Goal: Task Accomplishment & Management: Manage account settings

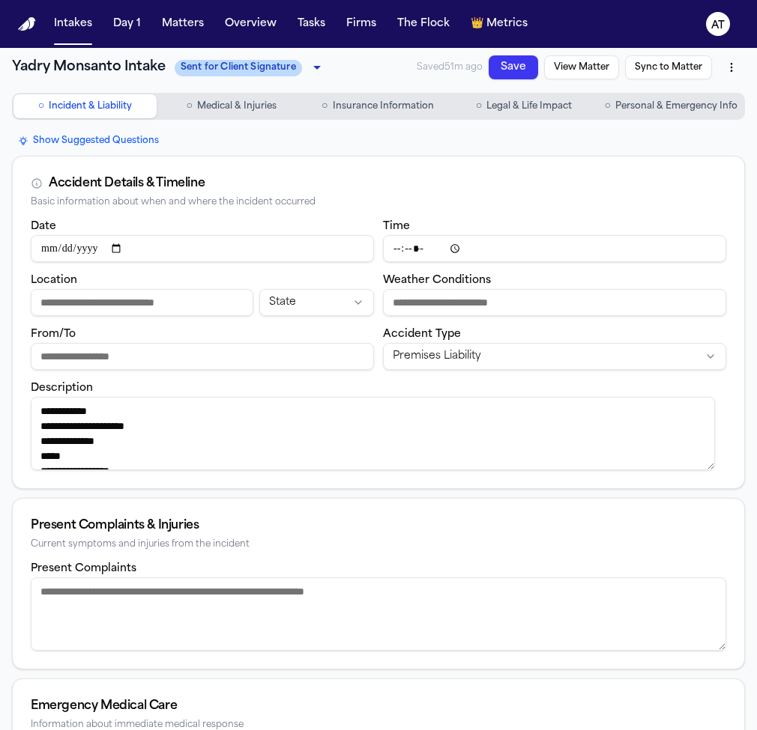
click at [506, 66] on button "Save" at bounding box center [512, 67] width 49 height 24
click at [75, 25] on button "Intakes" at bounding box center [73, 23] width 50 height 27
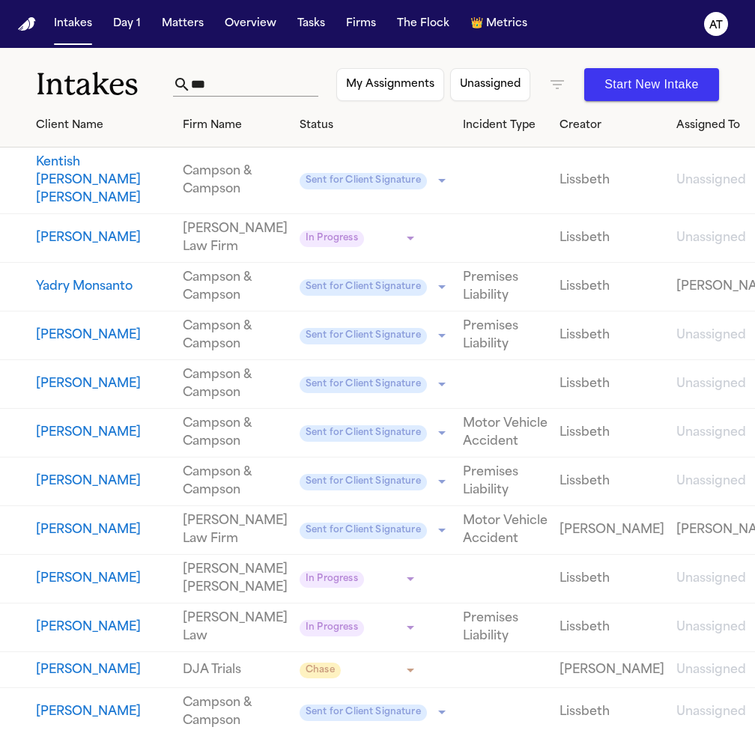
click at [270, 82] on input "***" at bounding box center [254, 85] width 127 height 24
drag, startPoint x: 270, startPoint y: 82, endPoint x: 137, endPoint y: 86, distance: 132.6
click at [137, 86] on div "Intakes *** My Assignments Unassigned Start New Intake" at bounding box center [377, 75] width 755 height 55
paste input "**********"
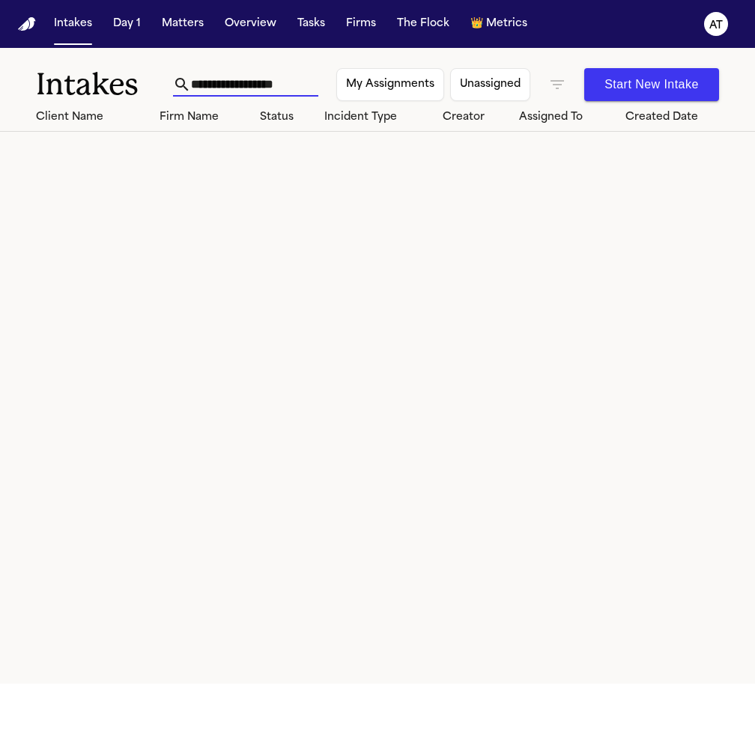
type input "**********"
click at [201, 20] on button "Matters" at bounding box center [183, 23] width 54 height 27
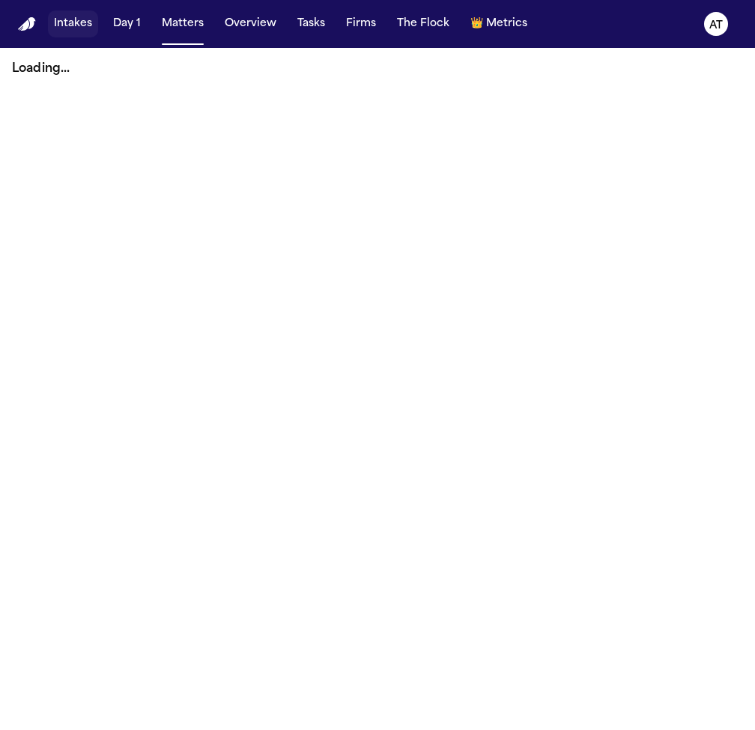
click at [83, 29] on button "Intakes" at bounding box center [73, 23] width 50 height 27
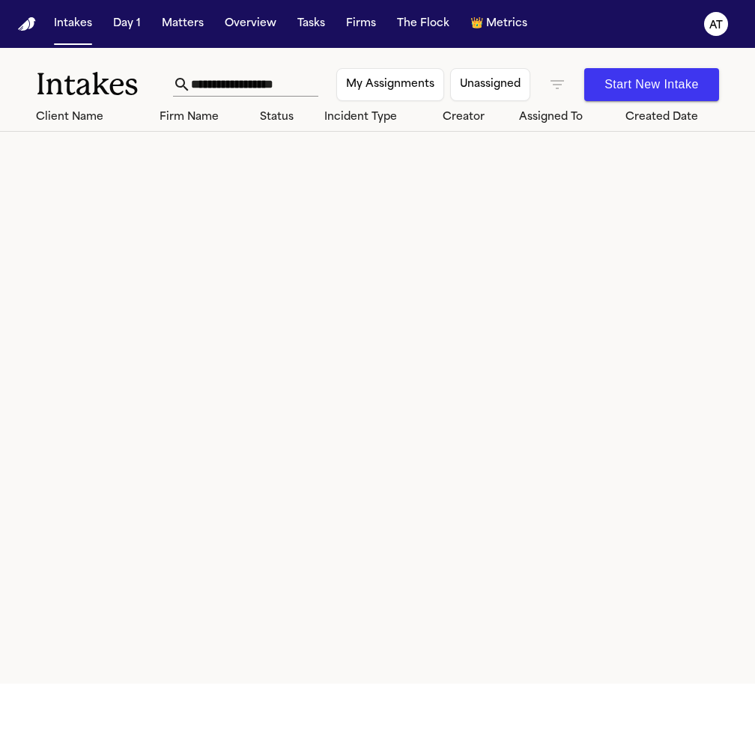
click at [555, 88] on icon "button" at bounding box center [557, 85] width 18 height 18
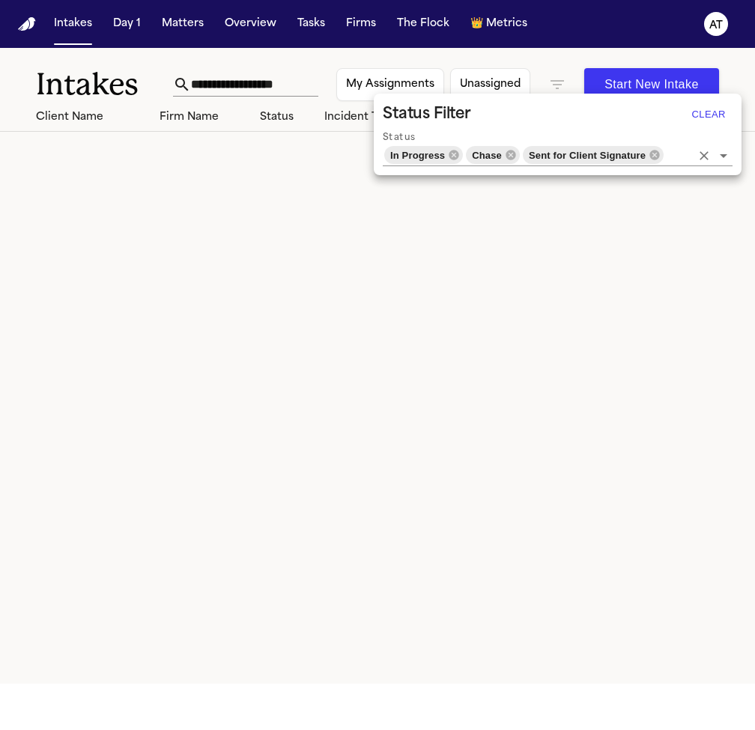
click at [694, 159] on div "In Progress Chase Sent for Client Signature" at bounding box center [558, 156] width 350 height 22
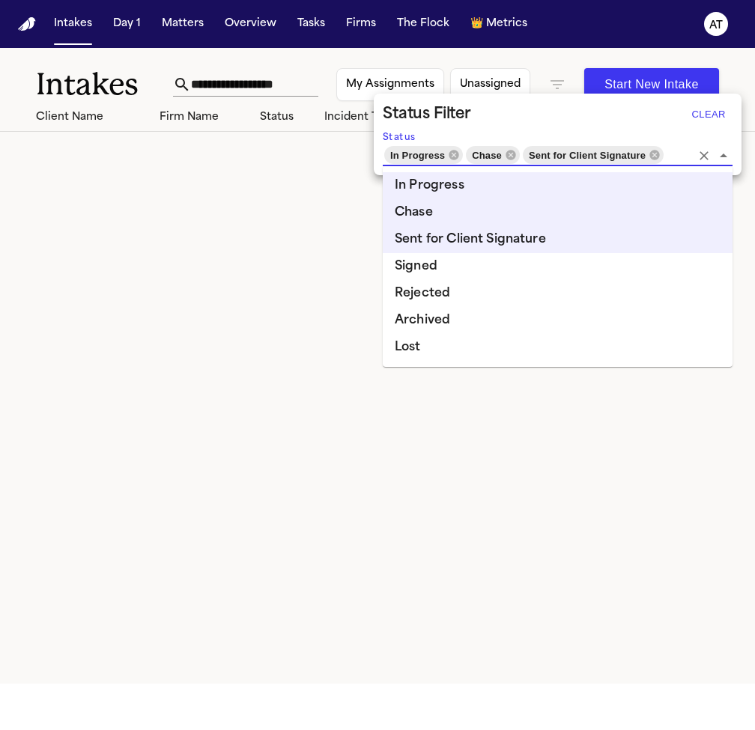
click at [485, 317] on li "Archived" at bounding box center [558, 320] width 350 height 27
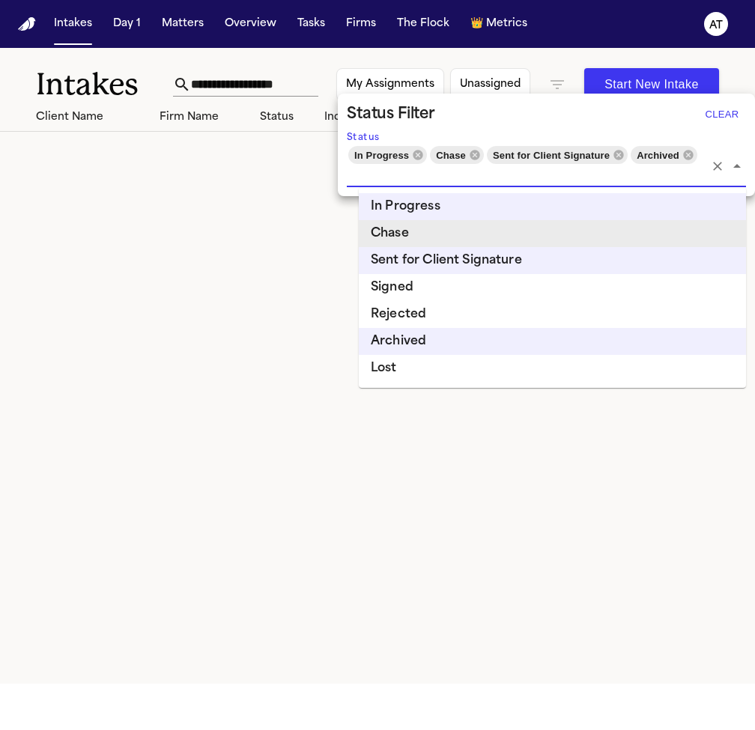
click at [312, 239] on div at bounding box center [377, 365] width 755 height 730
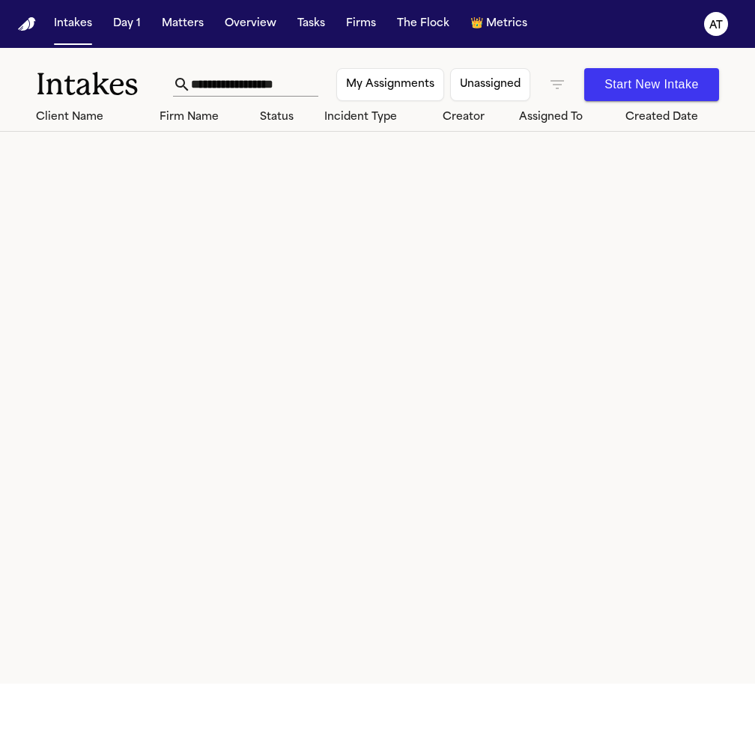
click at [300, 90] on input "**********" at bounding box center [254, 85] width 127 height 24
click at [196, 25] on button "Matters" at bounding box center [183, 23] width 54 height 27
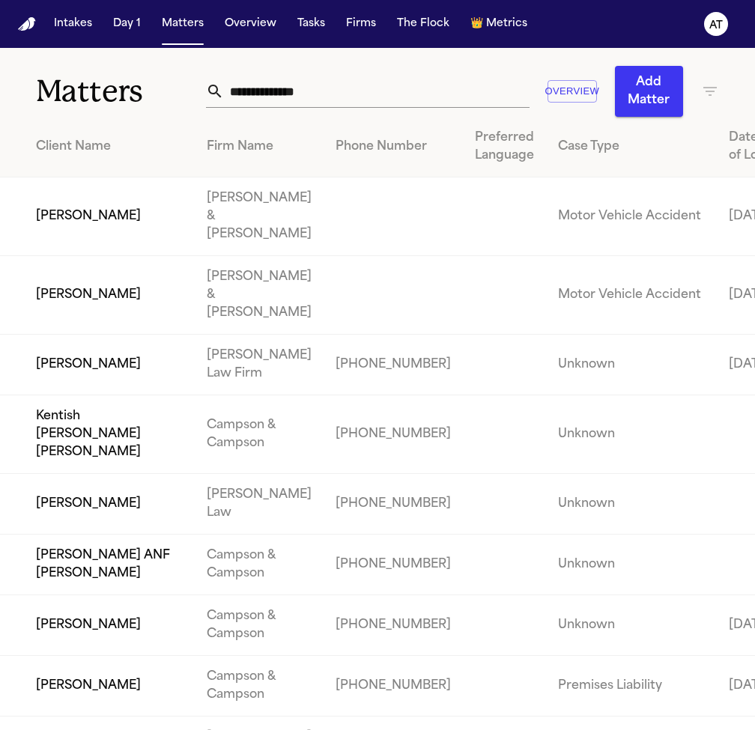
click at [297, 97] on input "text" at bounding box center [376, 91] width 305 height 33
paste input "**********"
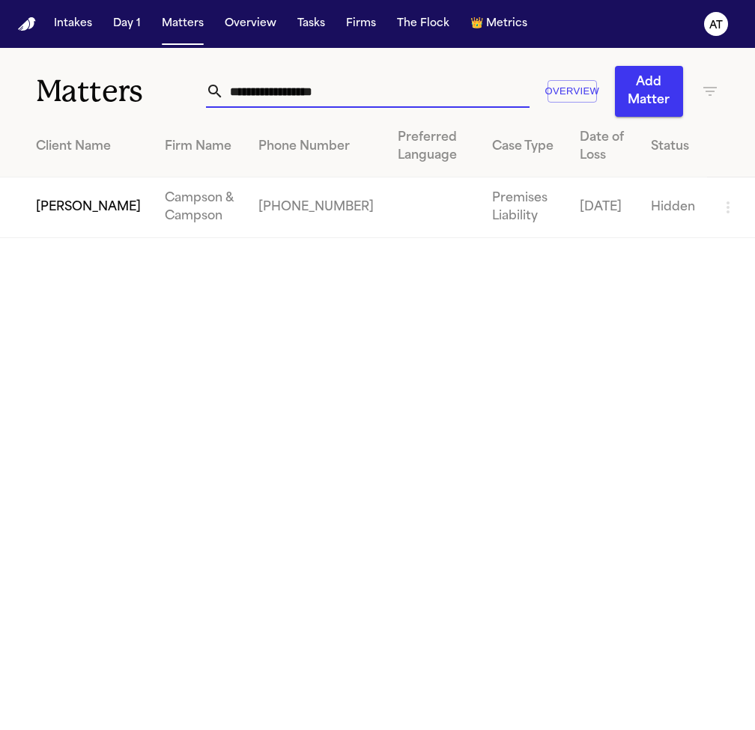
type input "**********"
click at [207, 205] on td "Campson & Campson" at bounding box center [200, 208] width 94 height 61
click at [94, 216] on td "[PERSON_NAME]" at bounding box center [76, 208] width 153 height 61
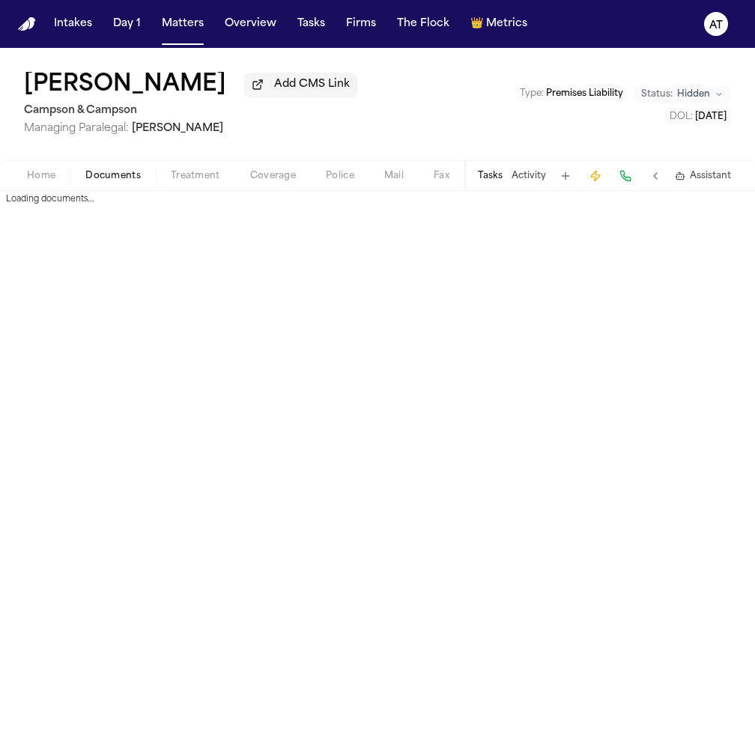
click at [99, 181] on span "Documents" at bounding box center [112, 176] width 55 height 12
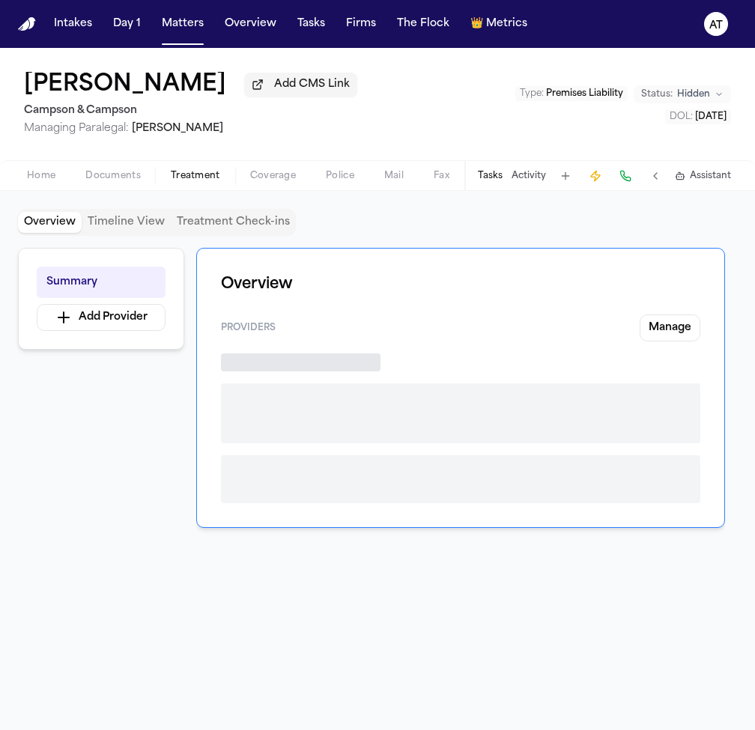
click at [198, 181] on span "Treatment" at bounding box center [195, 176] width 49 height 12
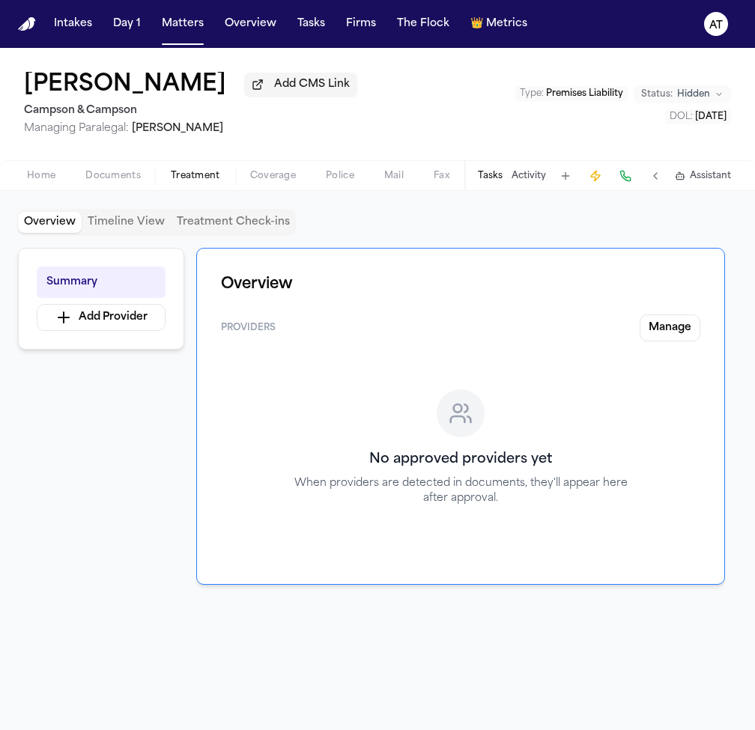
click at [49, 182] on span "Home" at bounding box center [41, 176] width 28 height 12
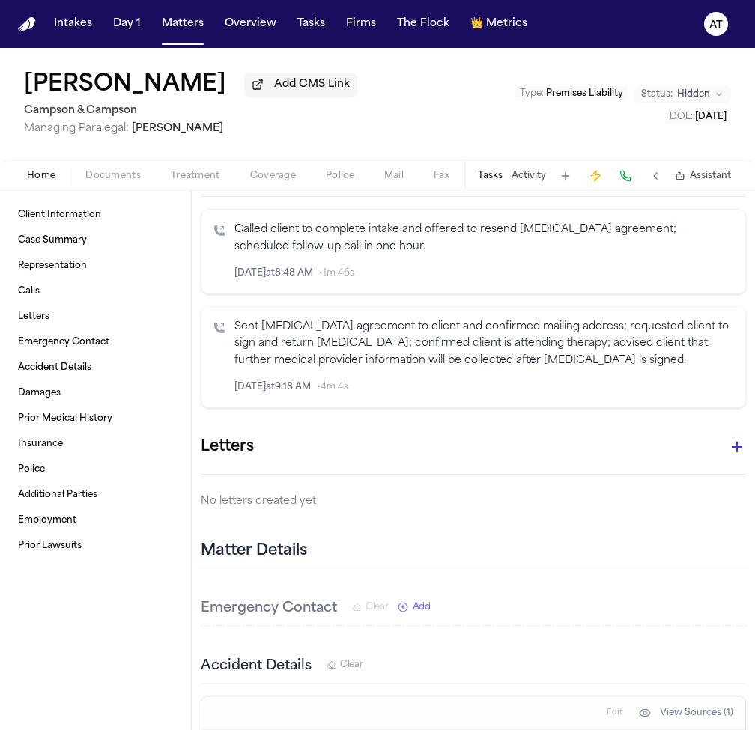
scroll to position [270, 0]
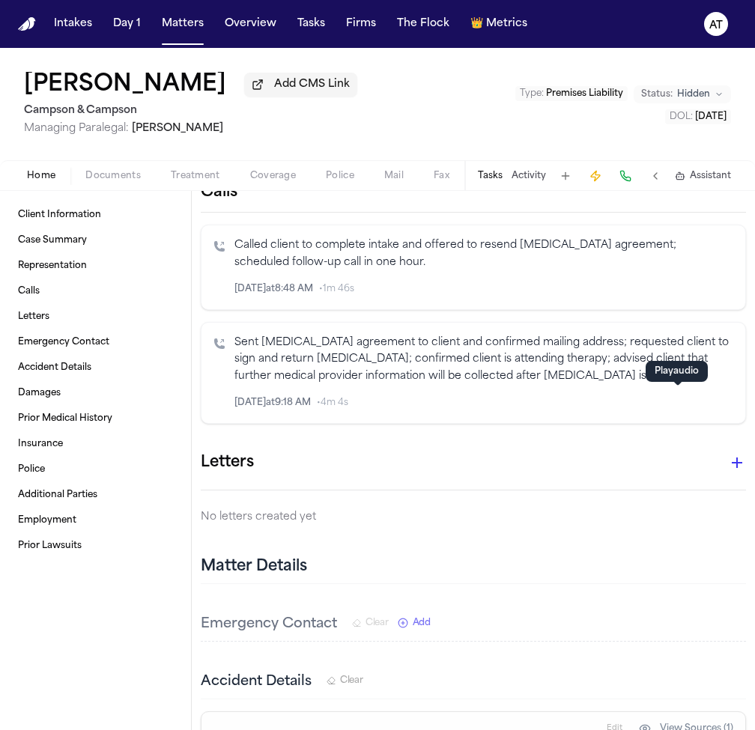
click at [686, 402] on icon "button" at bounding box center [689, 402] width 7 height 7
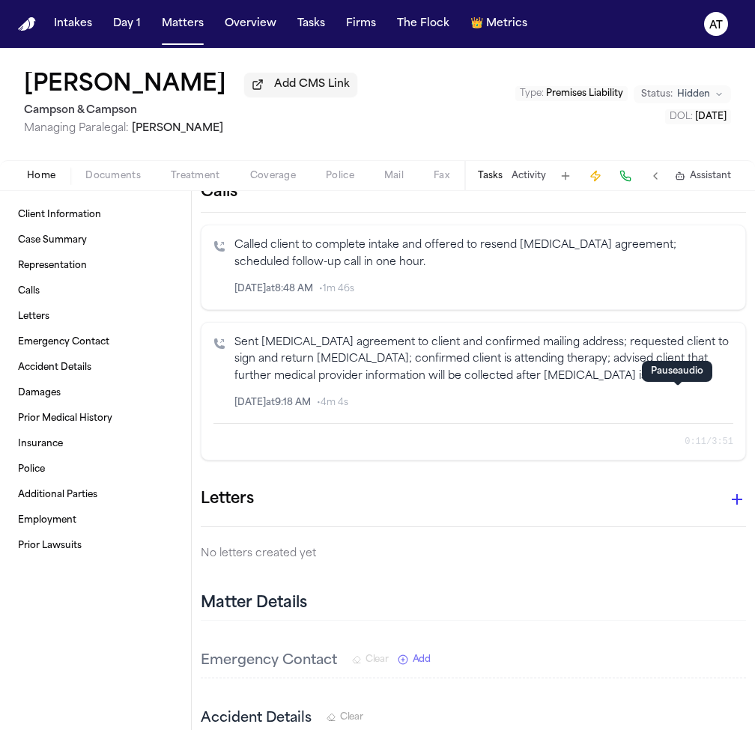
click at [684, 403] on icon "button" at bounding box center [689, 403] width 10 height 10
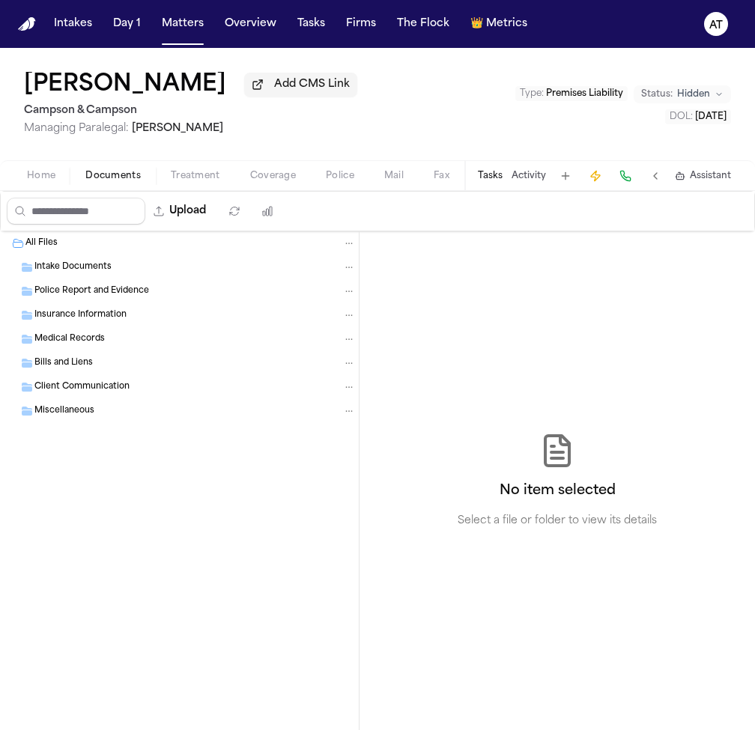
click at [112, 180] on span "Documents" at bounding box center [112, 176] width 55 height 12
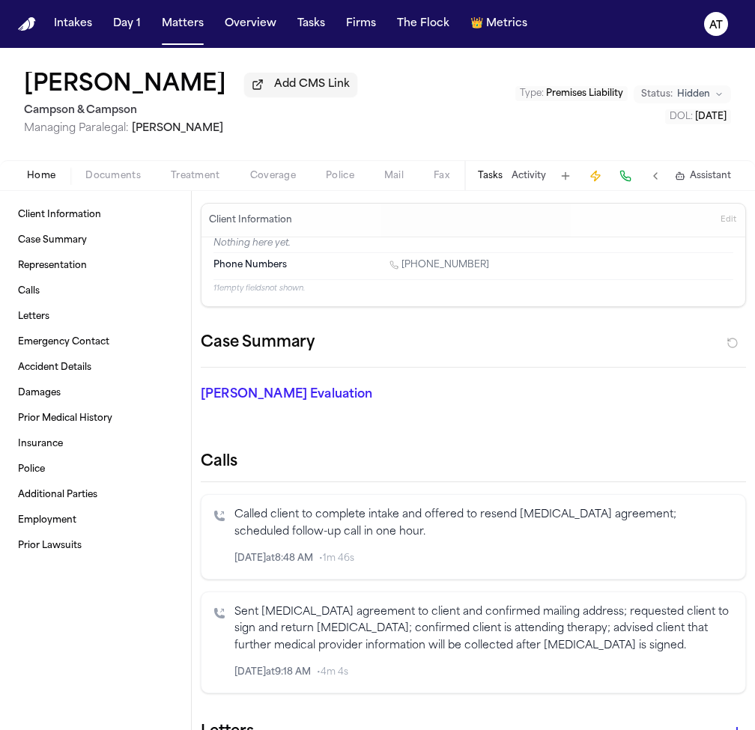
click at [40, 178] on span "Home" at bounding box center [41, 176] width 28 height 12
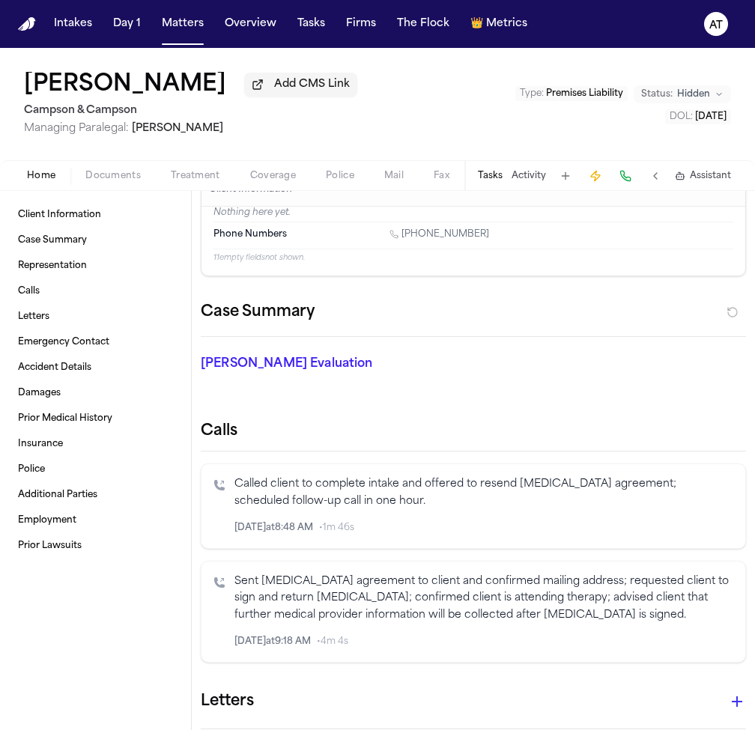
click at [684, 523] on icon "button" at bounding box center [689, 528] width 10 height 10
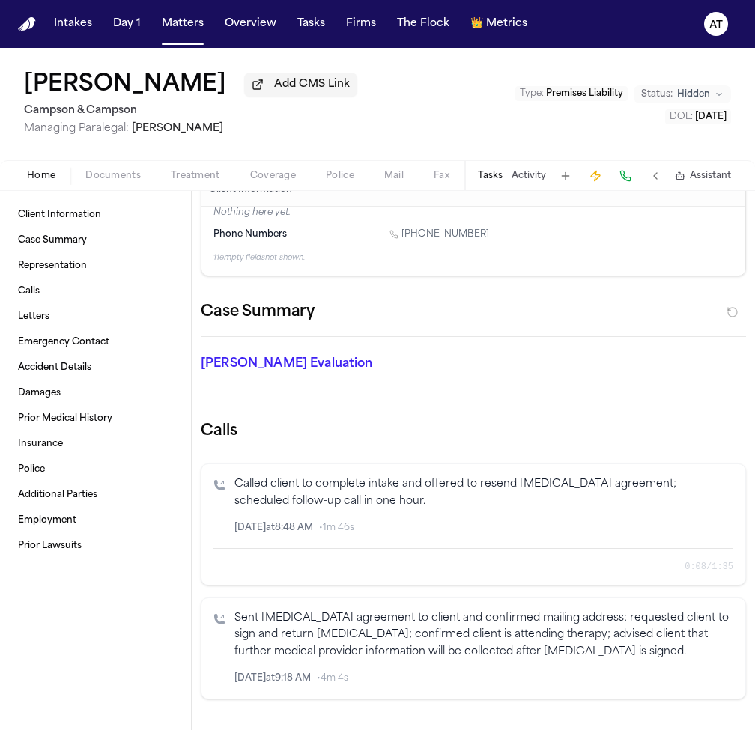
click at [131, 180] on span "Documents" at bounding box center [112, 176] width 55 height 12
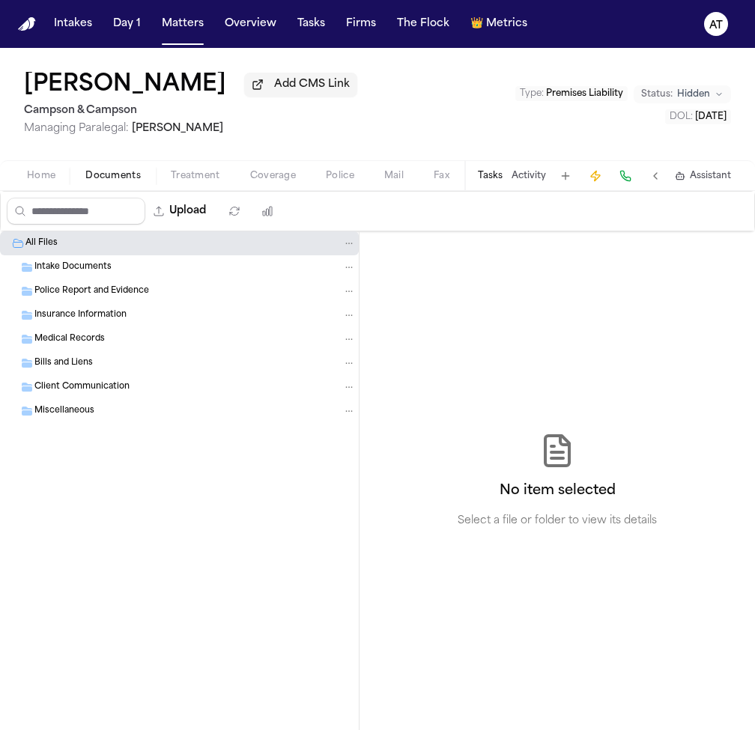
click at [53, 182] on span "Home" at bounding box center [41, 176] width 28 height 12
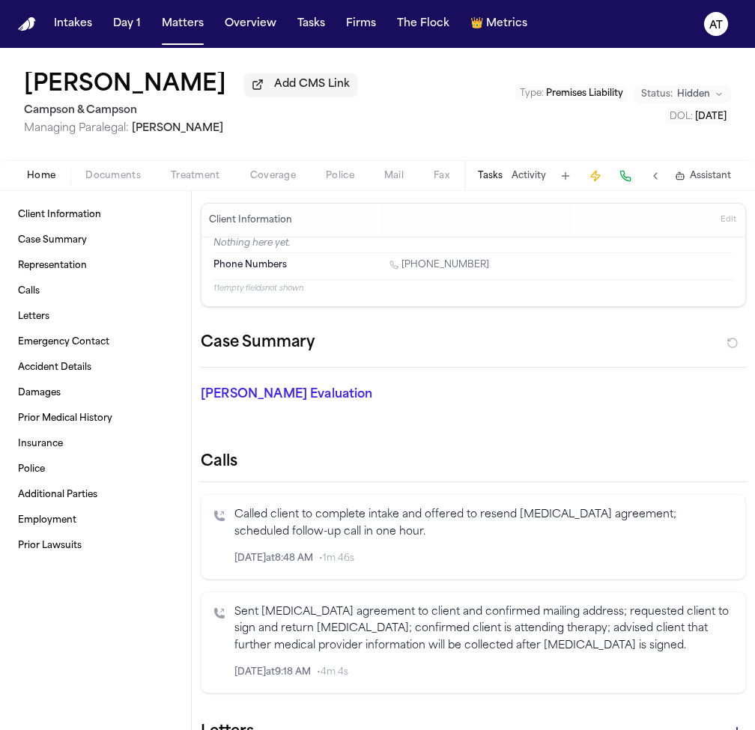
click at [121, 182] on span "Documents" at bounding box center [112, 176] width 55 height 12
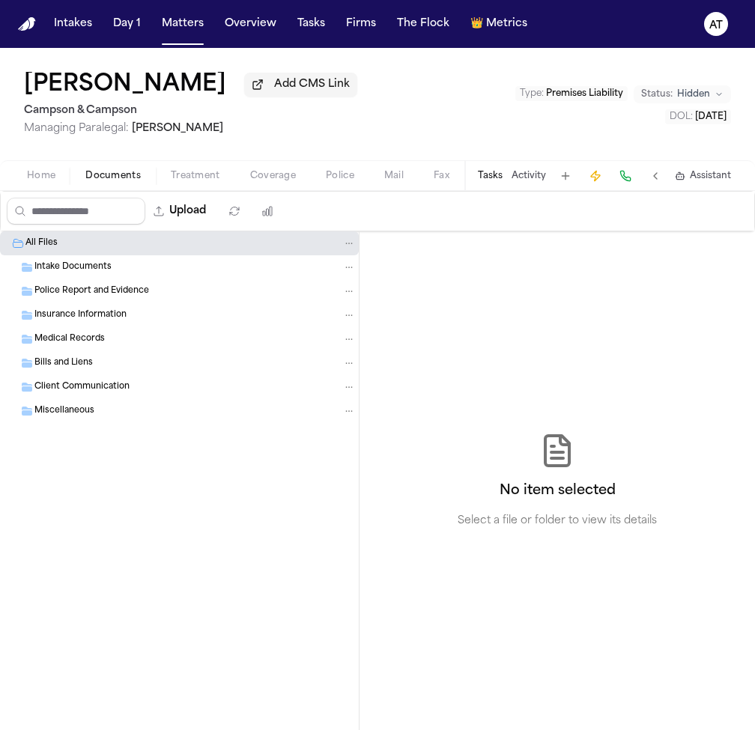
click at [170, 270] on div "Intake Documents" at bounding box center [194, 267] width 321 height 13
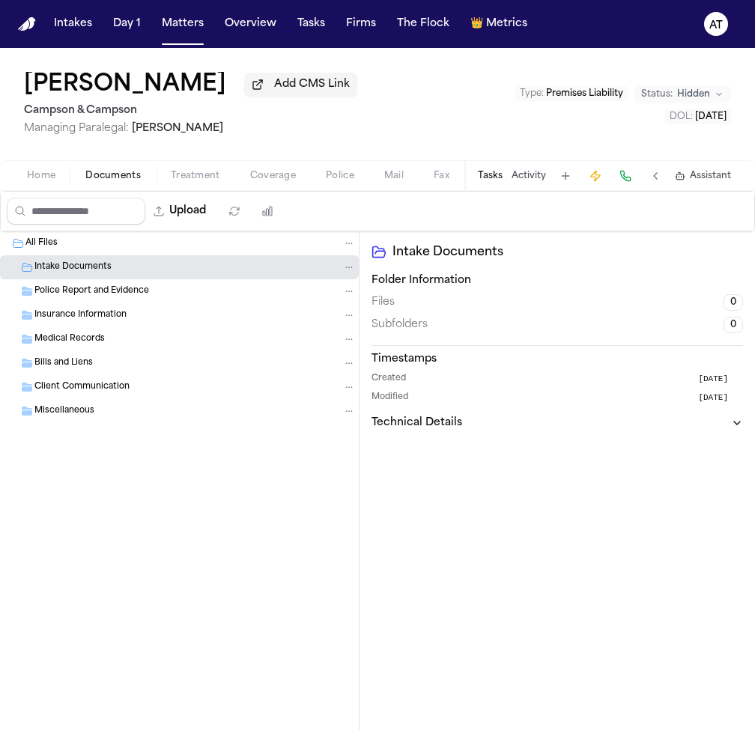
click at [467, 423] on button "Technical Details" at bounding box center [558, 423] width 372 height 15
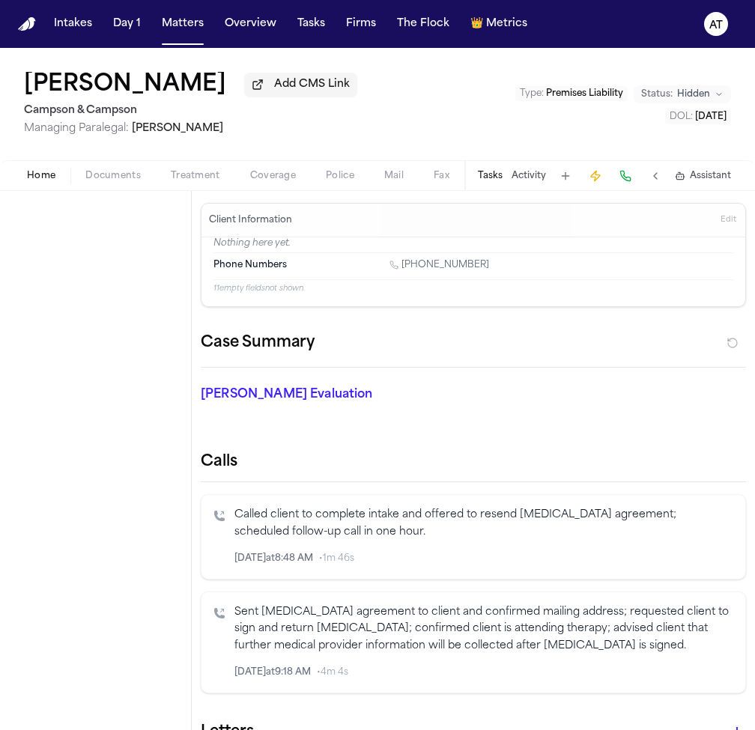
click at [32, 176] on span "Home" at bounding box center [41, 176] width 28 height 12
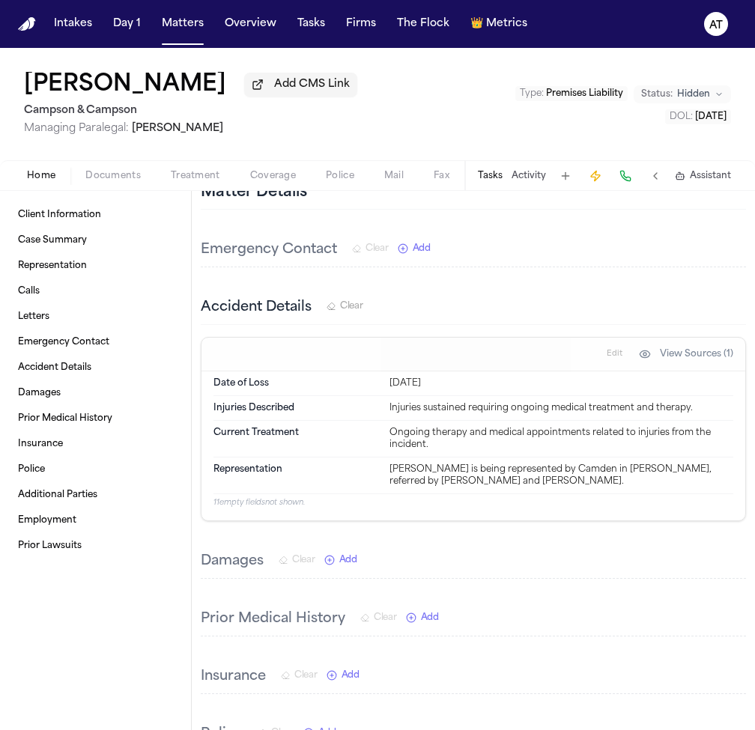
scroll to position [195, 0]
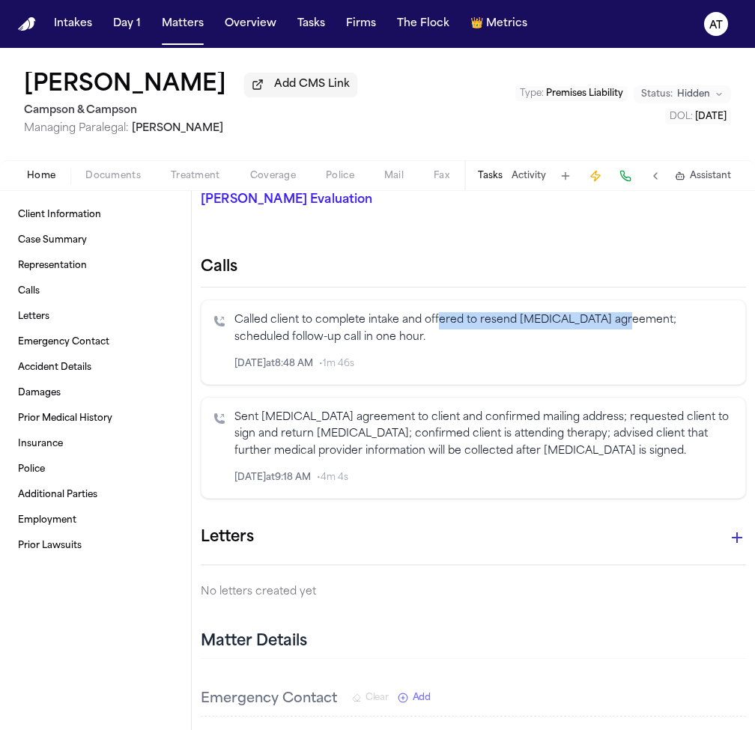
drag, startPoint x: 617, startPoint y: 321, endPoint x: 439, endPoint y: 321, distance: 177.5
click at [439, 321] on p "Called client to complete intake and offered to resend [MEDICAL_DATA] agreement…" at bounding box center [483, 329] width 499 height 34
click at [600, 299] on div "Calls Called client to complete intake and offered to resend [MEDICAL_DATA] agr…" at bounding box center [473, 378] width 545 height 242
click at [121, 182] on span "Documents" at bounding box center [112, 176] width 55 height 12
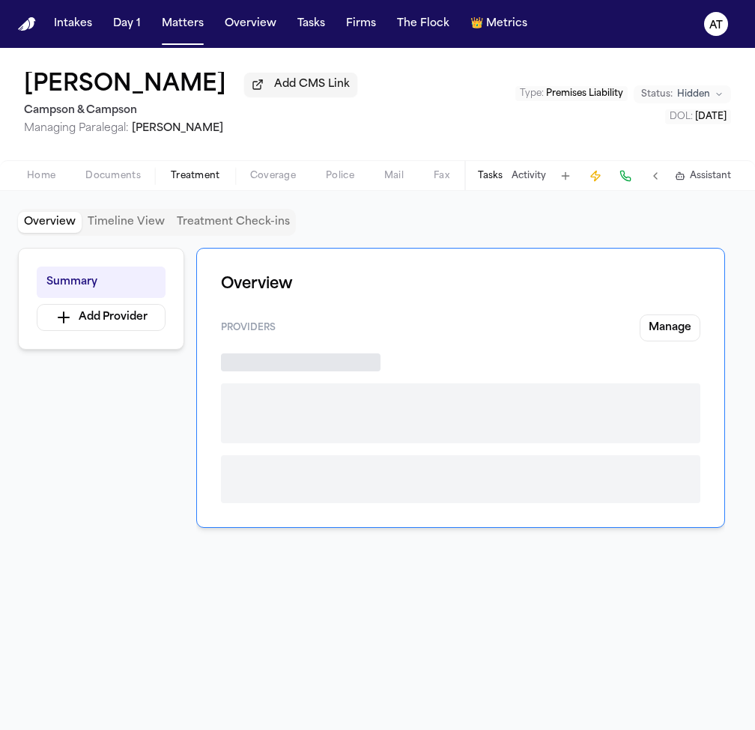
click at [184, 178] on span "Treatment" at bounding box center [195, 176] width 49 height 12
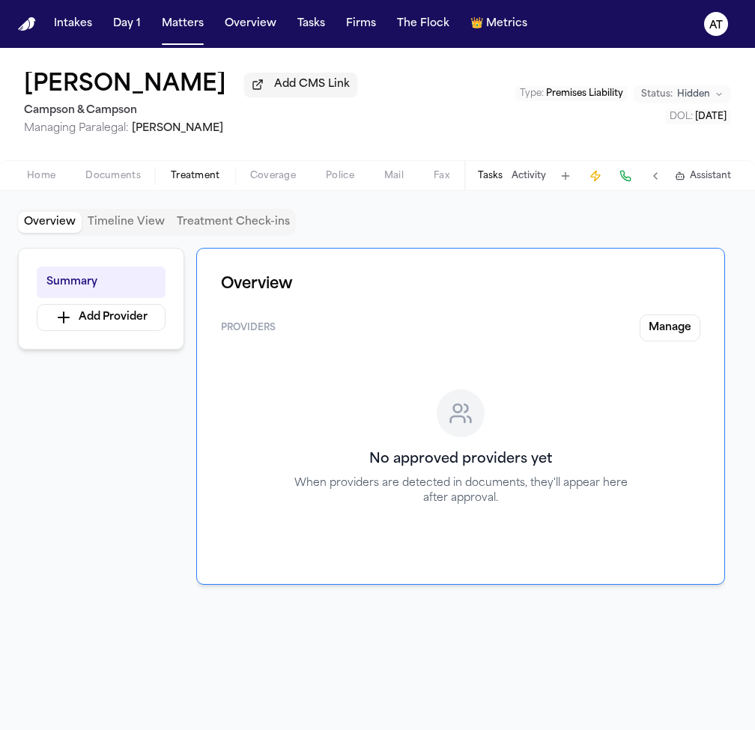
click at [272, 182] on span "Coverage" at bounding box center [273, 176] width 46 height 12
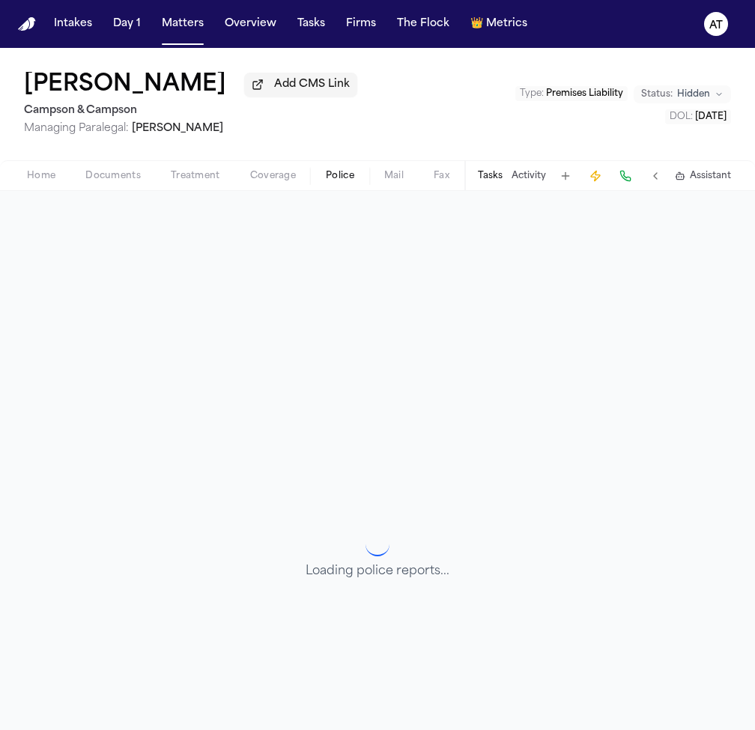
click at [341, 181] on span "Police" at bounding box center [340, 176] width 28 height 12
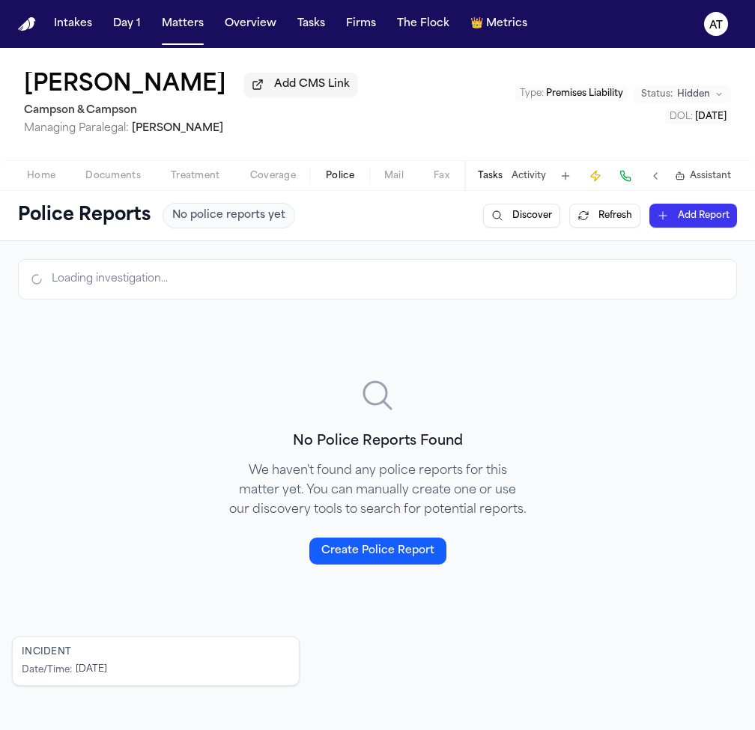
click at [396, 182] on span "Mail" at bounding box center [393, 176] width 19 height 12
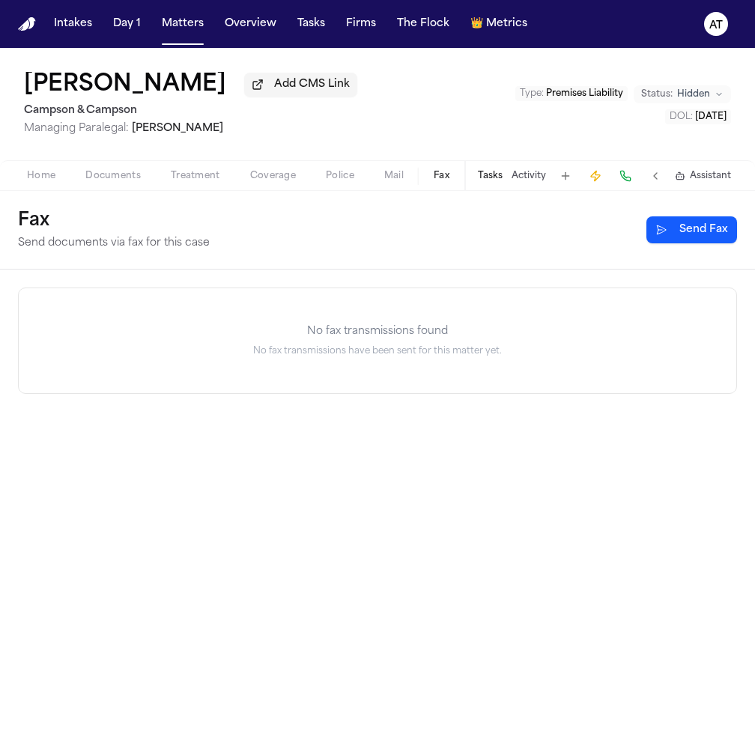
click at [439, 182] on span "Fax" at bounding box center [442, 176] width 16 height 12
click at [41, 178] on span "Home" at bounding box center [41, 176] width 28 height 12
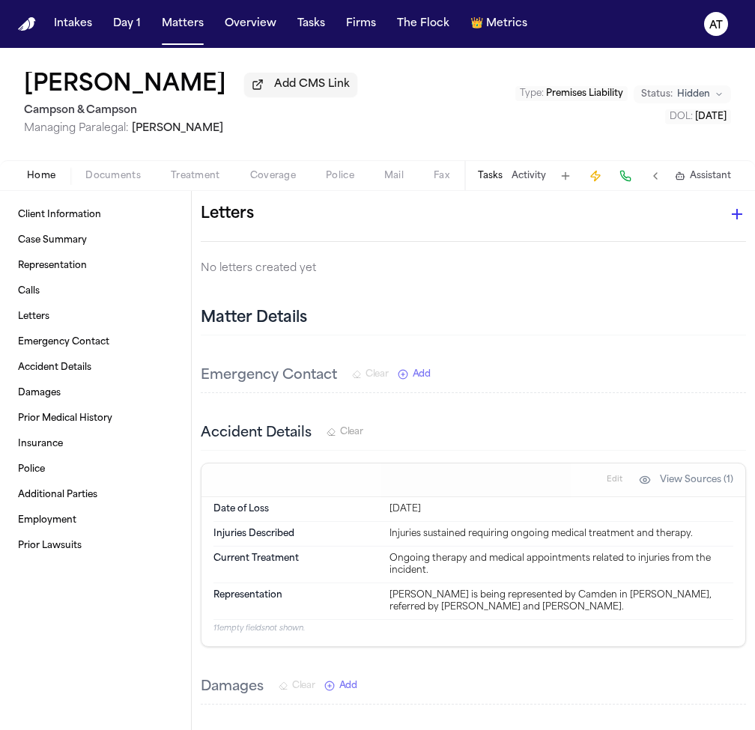
scroll to position [679, 0]
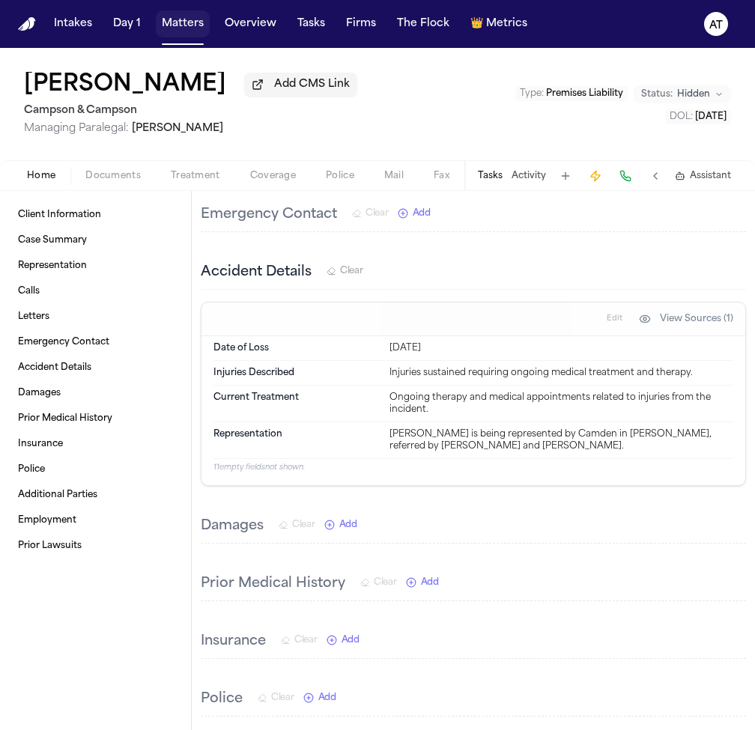
click at [196, 25] on button "Matters" at bounding box center [183, 23] width 54 height 27
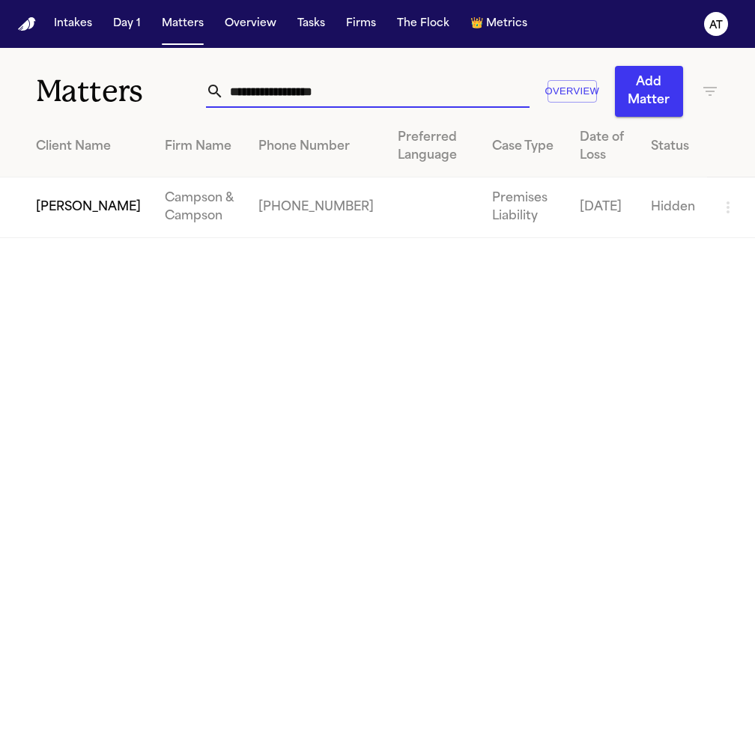
drag, startPoint x: 330, startPoint y: 85, endPoint x: 183, endPoint y: 86, distance: 146.8
click at [183, 86] on div "**********" at bounding box center [377, 82] width 755 height 69
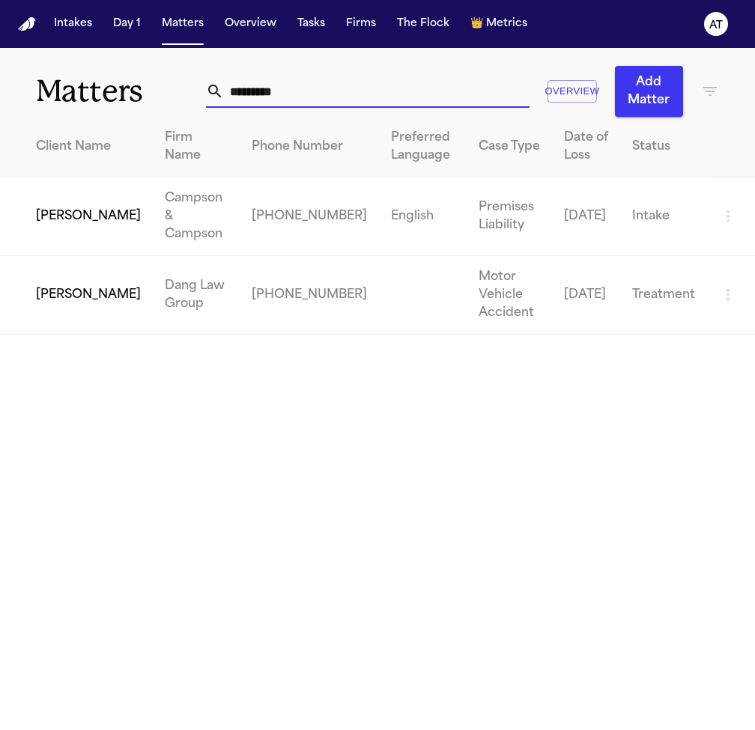
type input "********"
click at [80, 209] on td "[PERSON_NAME]" at bounding box center [76, 217] width 153 height 79
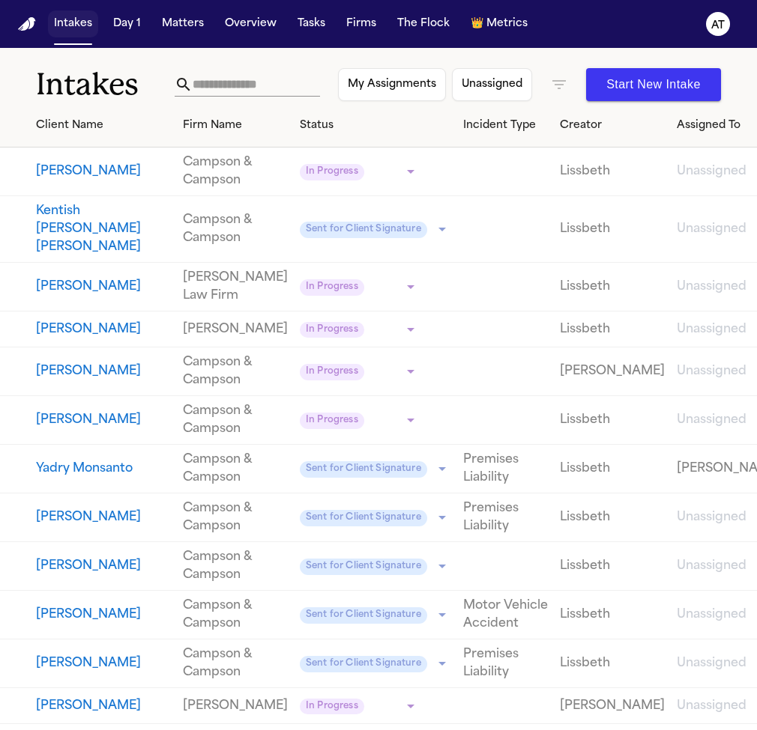
click at [79, 31] on button "Intakes" at bounding box center [73, 23] width 50 height 27
click at [234, 91] on input "text" at bounding box center [256, 85] width 127 height 24
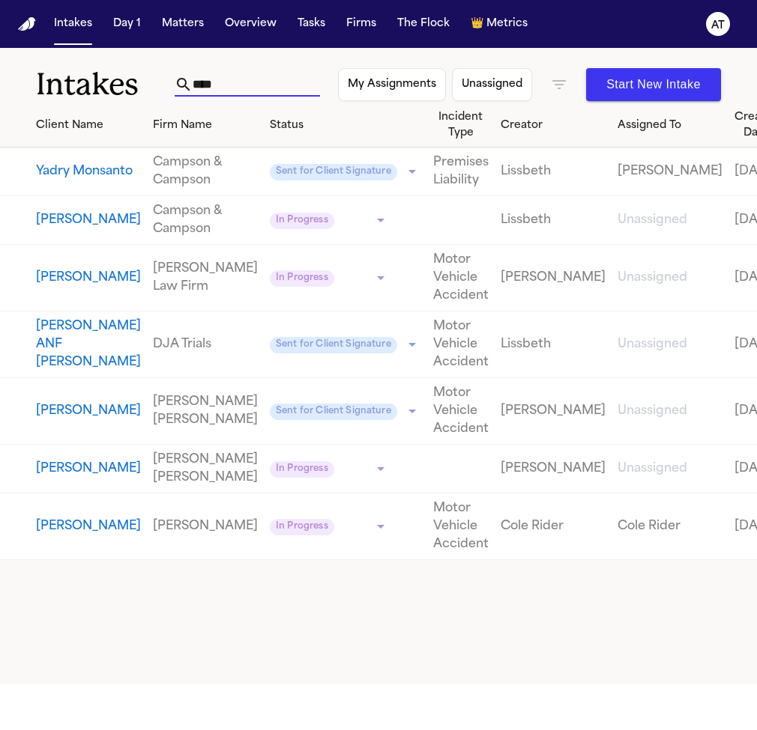
type input "****"
click at [112, 282] on button "[PERSON_NAME]" at bounding box center [88, 278] width 105 height 18
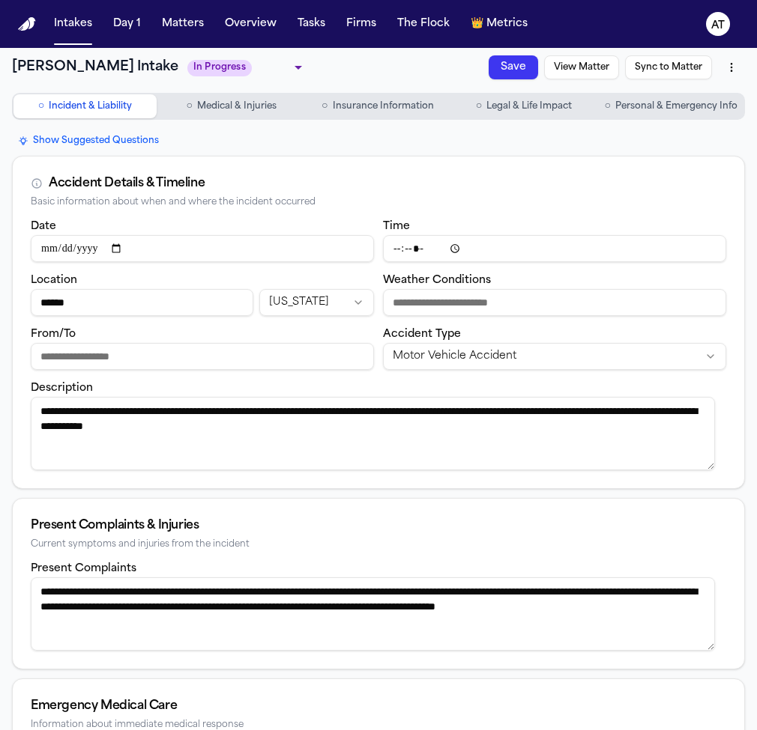
click at [640, 115] on button "○ Personal & Emergency Info" at bounding box center [671, 106] width 145 height 24
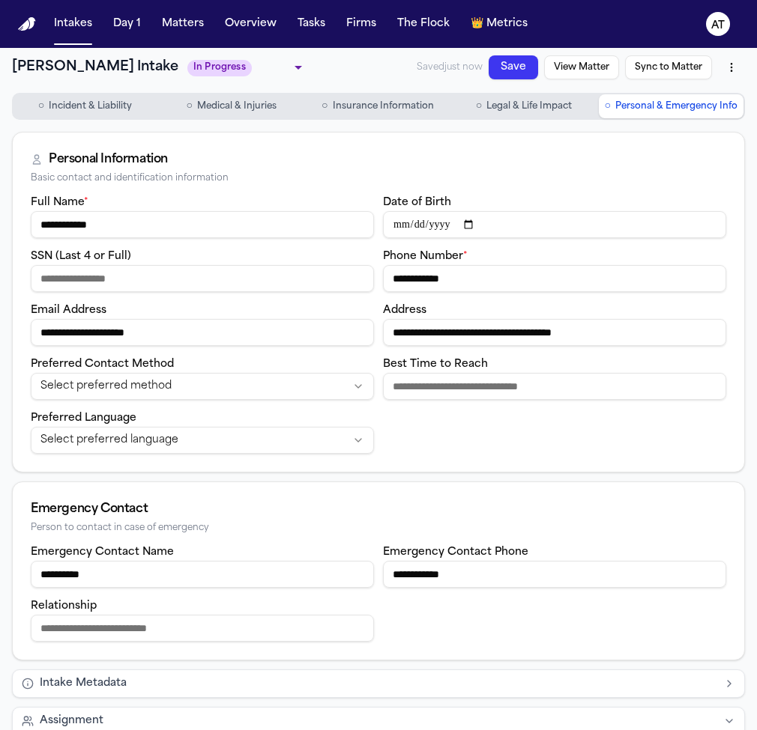
click at [77, 104] on span "Incident & Liability" at bounding box center [90, 106] width 83 height 12
